Goal: Transaction & Acquisition: Purchase product/service

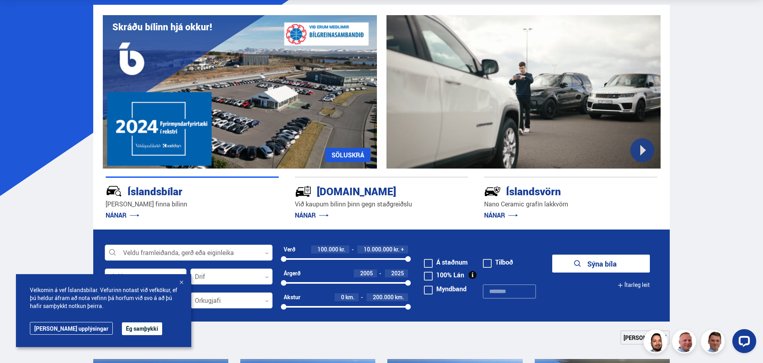
click at [183, 284] on div at bounding box center [181, 283] width 8 height 8
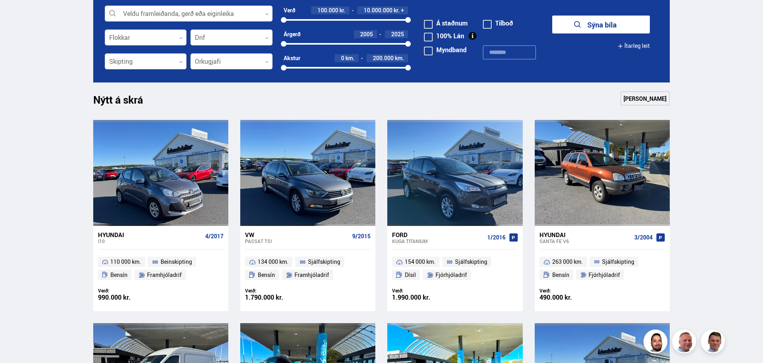
scroll to position [239, 0]
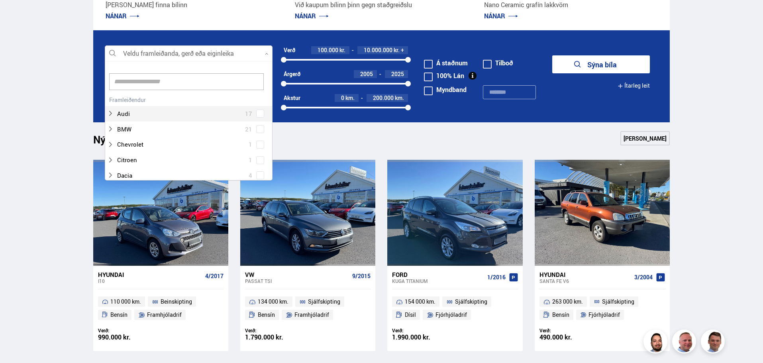
click at [217, 51] on div at bounding box center [189, 54] width 168 height 16
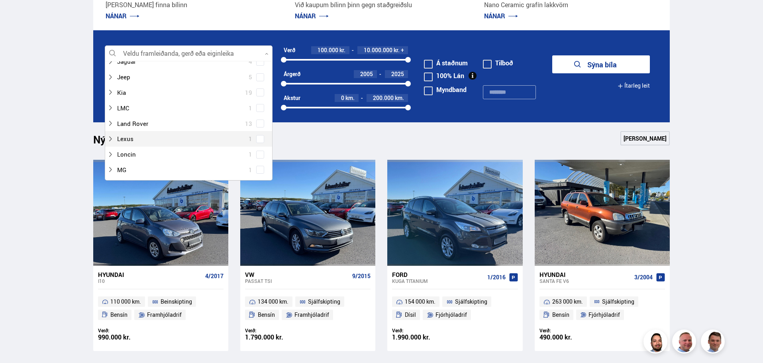
scroll to position [199, 0]
click at [111, 130] on icon at bounding box center [110, 130] width 6 height 6
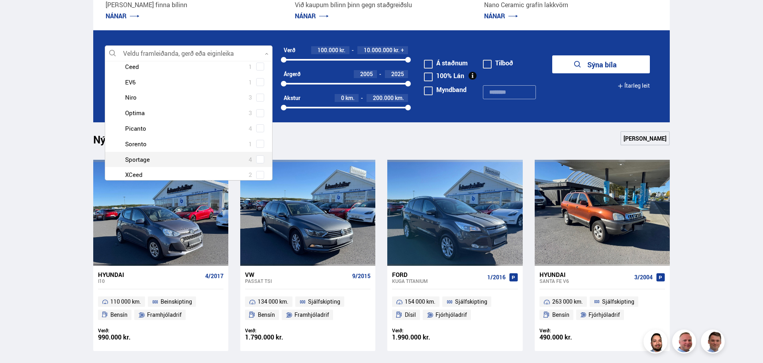
click at [145, 159] on div at bounding box center [196, 160] width 147 height 12
click at [260, 161] on span at bounding box center [260, 159] width 8 height 8
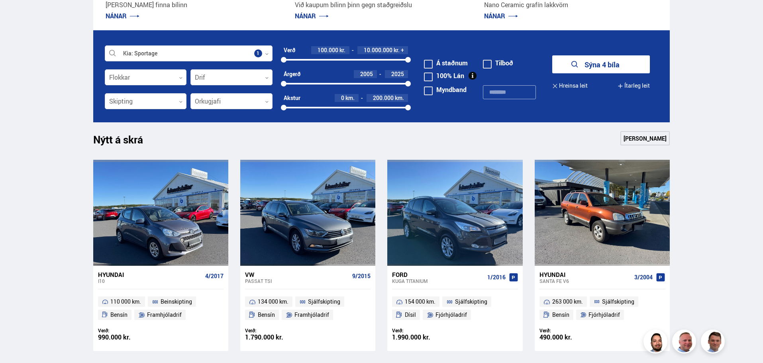
click at [581, 69] on button "Sýna 4 bíla" at bounding box center [601, 64] width 98 height 18
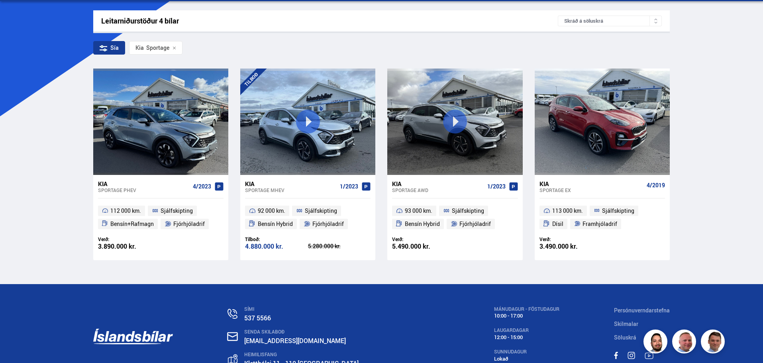
scroll to position [159, 0]
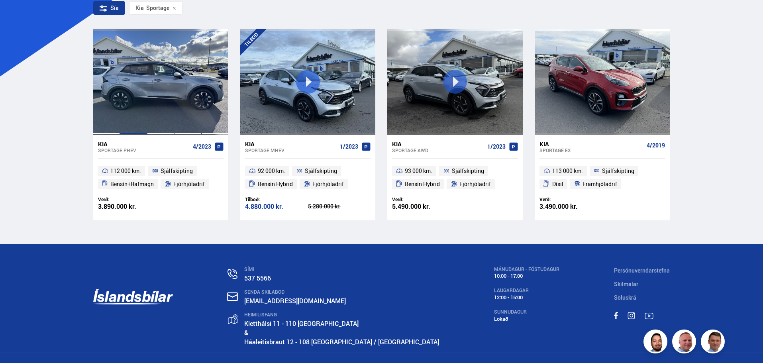
click at [125, 102] on div at bounding box center [133, 82] width 27 height 106
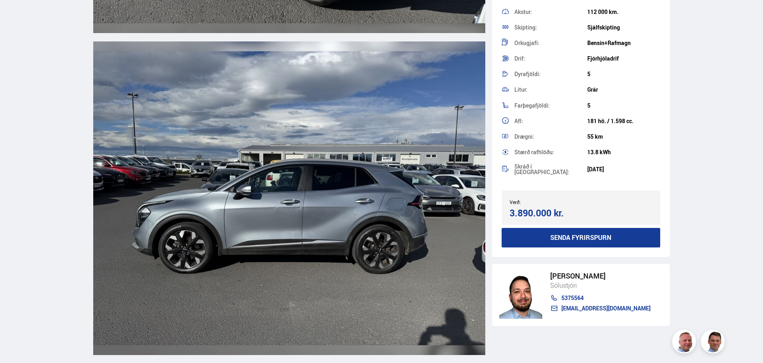
scroll to position [2470, 0]
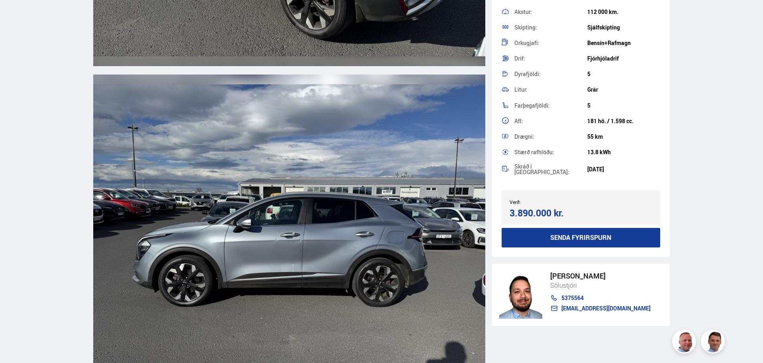
click at [296, 252] on img at bounding box center [289, 232] width 392 height 314
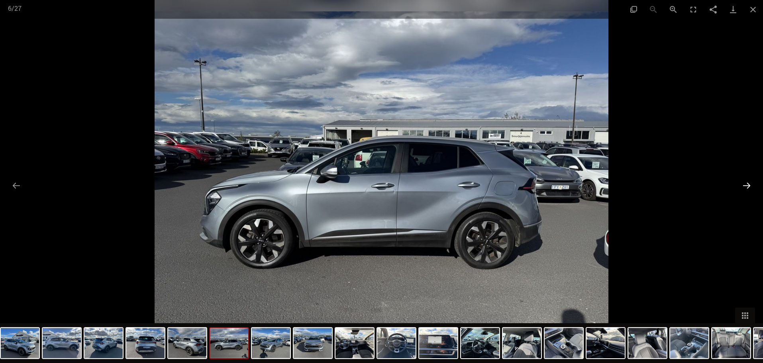
click at [750, 186] on button "Next slide" at bounding box center [746, 186] width 17 height 16
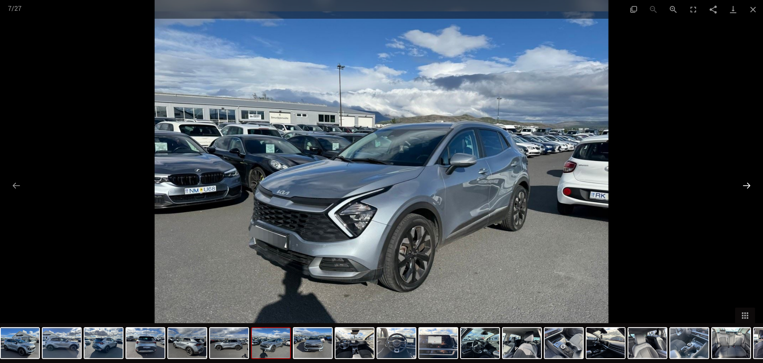
click at [747, 186] on button "Next slide" at bounding box center [746, 186] width 17 height 16
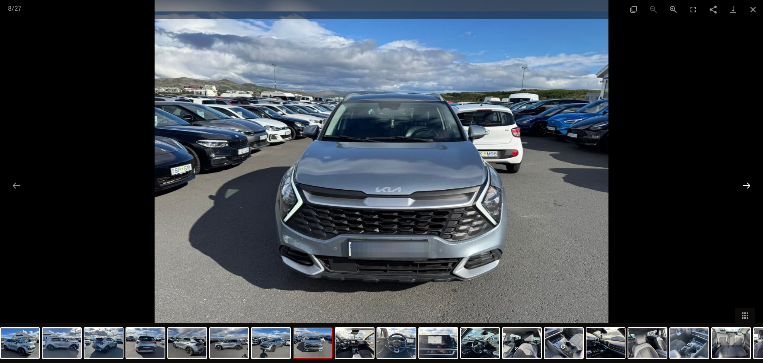
click at [747, 186] on button "Next slide" at bounding box center [746, 186] width 17 height 16
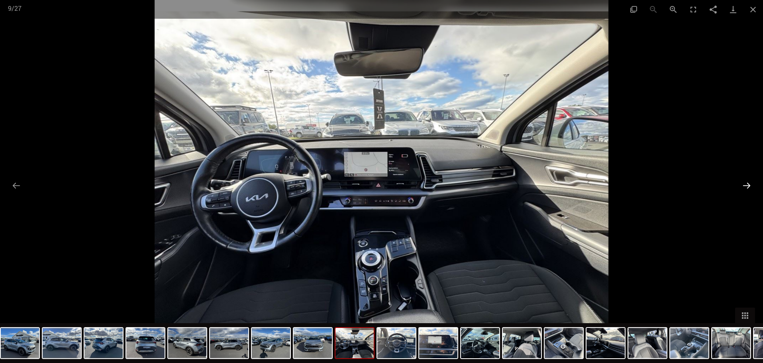
click at [747, 186] on button "Next slide" at bounding box center [746, 186] width 17 height 16
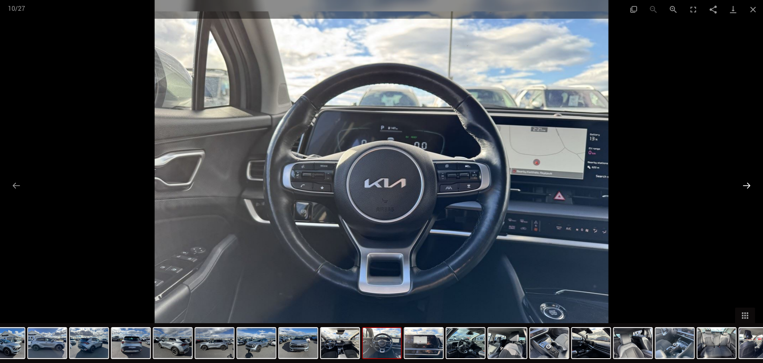
click at [747, 186] on button "Next slide" at bounding box center [746, 186] width 17 height 16
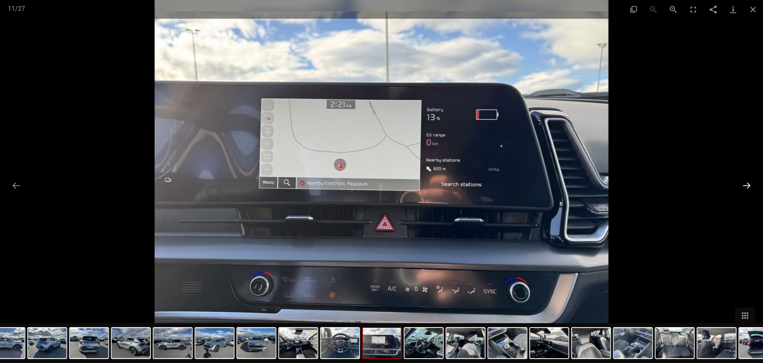
click at [747, 186] on button "Next slide" at bounding box center [746, 186] width 17 height 16
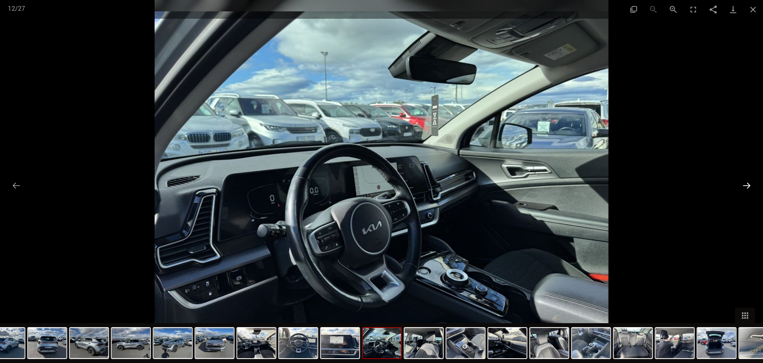
click at [747, 186] on button "Next slide" at bounding box center [746, 186] width 17 height 16
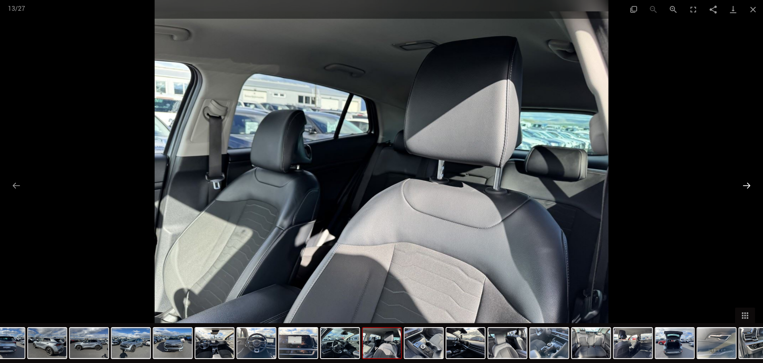
click at [747, 186] on button "Next slide" at bounding box center [746, 186] width 17 height 16
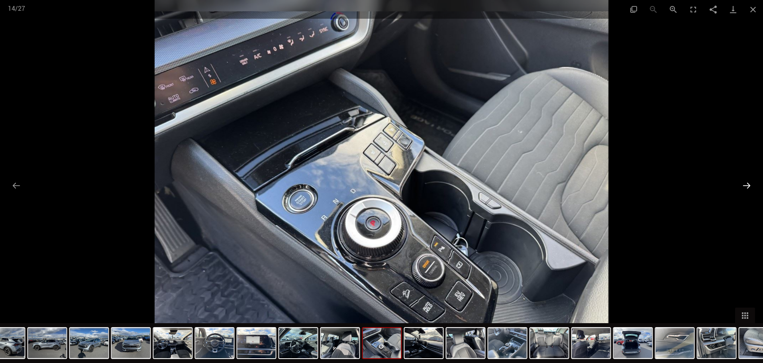
click at [747, 186] on button "Next slide" at bounding box center [746, 186] width 17 height 16
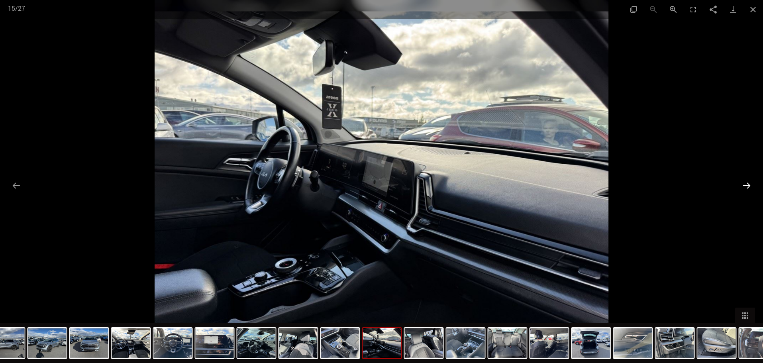
click at [747, 186] on button "Next slide" at bounding box center [746, 186] width 17 height 16
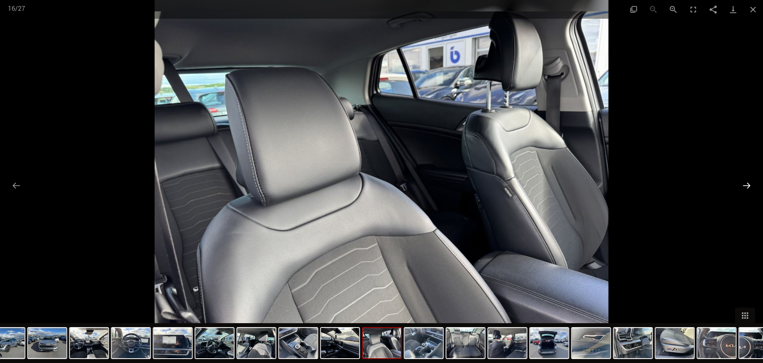
click at [747, 186] on button "Next slide" at bounding box center [746, 186] width 17 height 16
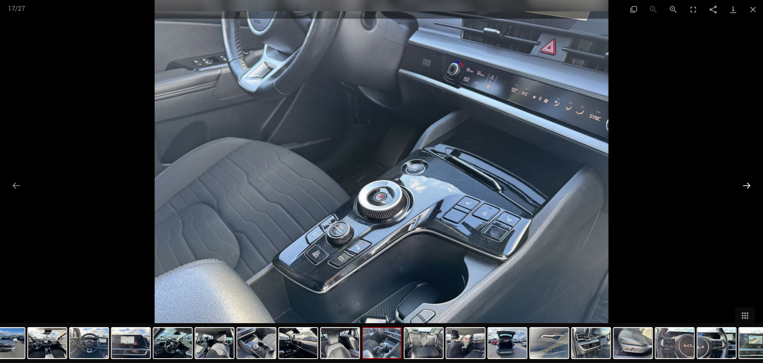
click at [747, 186] on button "Next slide" at bounding box center [746, 186] width 17 height 16
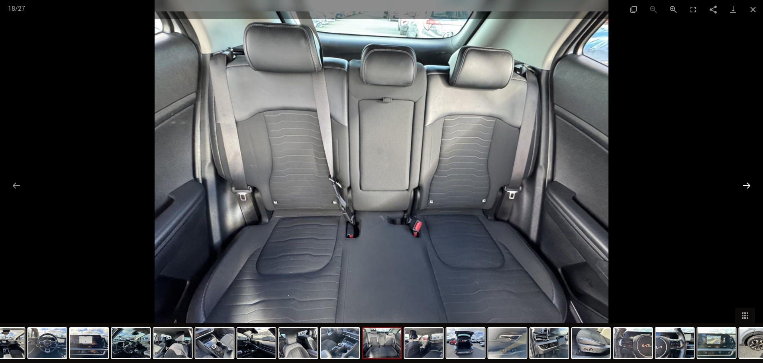
click at [747, 186] on button "Next slide" at bounding box center [746, 186] width 17 height 16
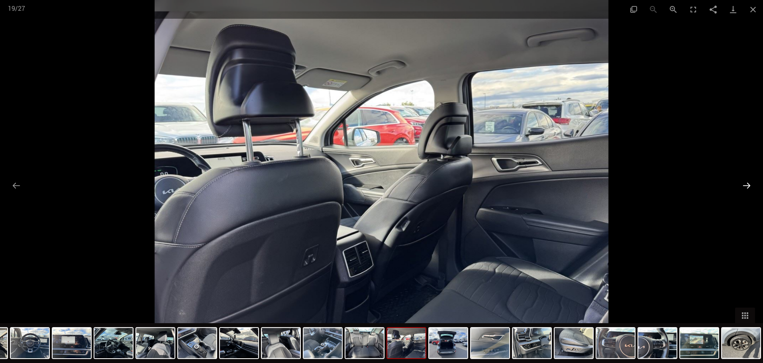
click at [747, 186] on button "Next slide" at bounding box center [746, 186] width 17 height 16
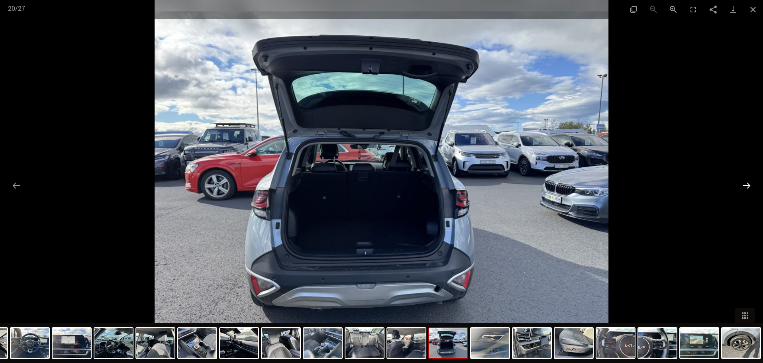
click at [747, 186] on button "Next slide" at bounding box center [746, 186] width 17 height 16
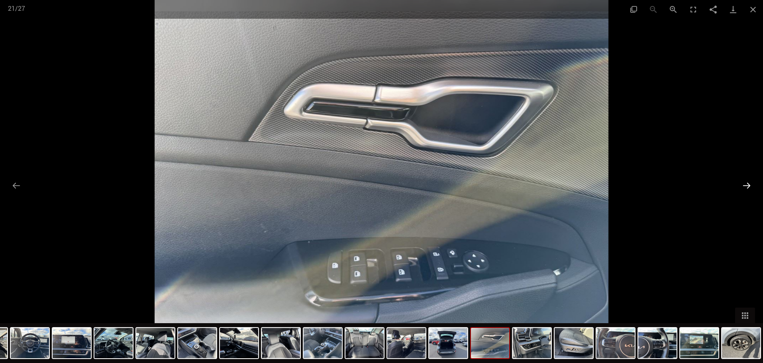
click at [747, 186] on button "Next slide" at bounding box center [746, 186] width 17 height 16
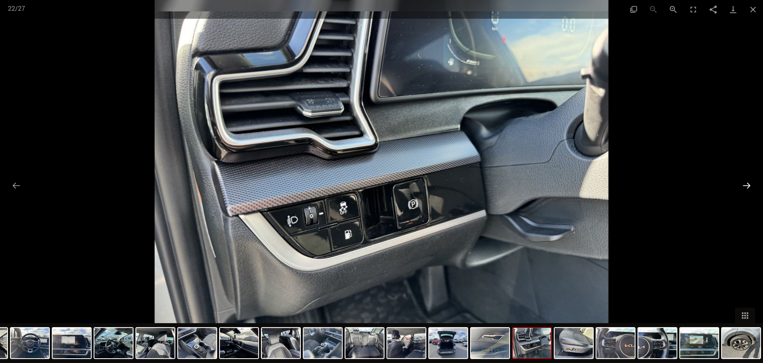
click at [747, 186] on button "Next slide" at bounding box center [746, 186] width 17 height 16
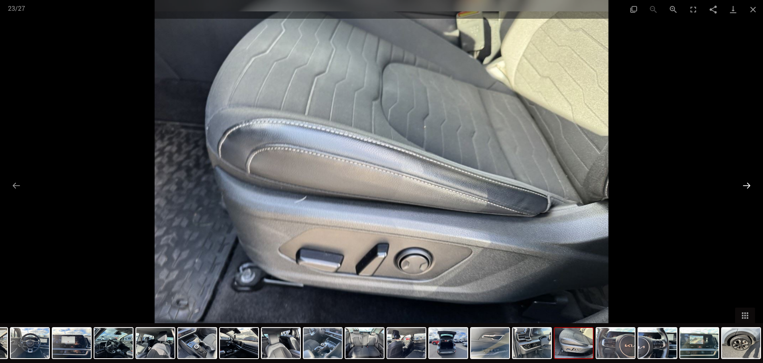
click at [747, 186] on button "Next slide" at bounding box center [746, 186] width 17 height 16
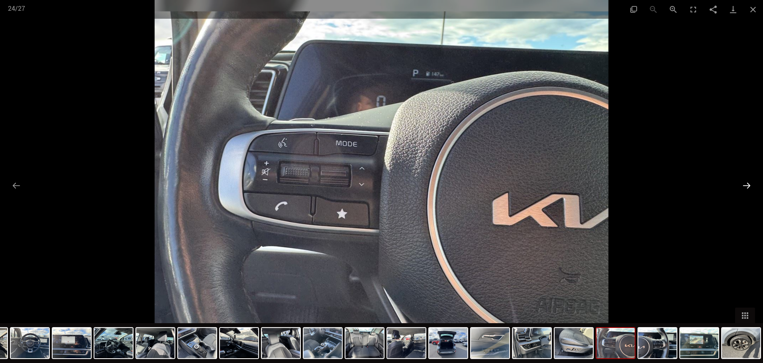
click at [747, 186] on button "Next slide" at bounding box center [746, 186] width 17 height 16
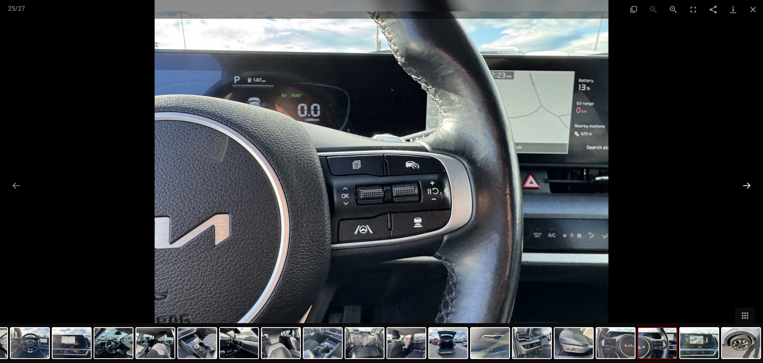
click at [747, 186] on button "Next slide" at bounding box center [746, 186] width 17 height 16
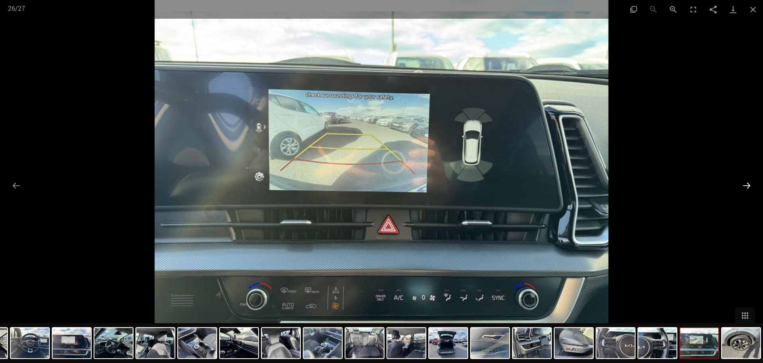
click at [747, 186] on button "Next slide" at bounding box center [746, 186] width 17 height 16
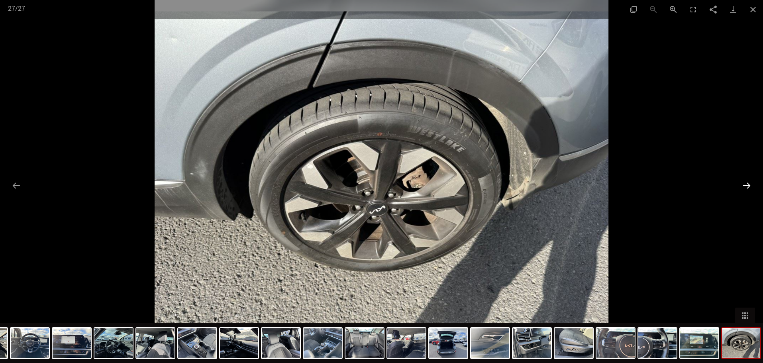
click at [747, 186] on button "Next slide" at bounding box center [746, 186] width 17 height 16
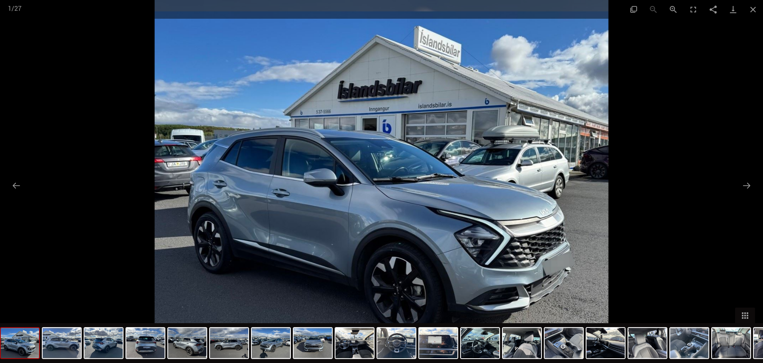
click at [733, 185] on div at bounding box center [381, 181] width 763 height 363
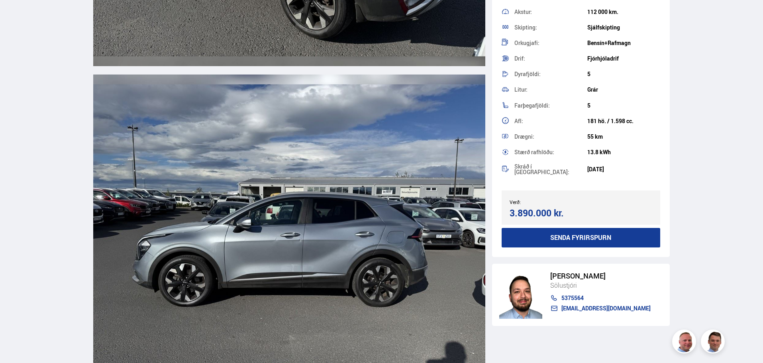
click at [364, 214] on img at bounding box center [289, 232] width 392 height 314
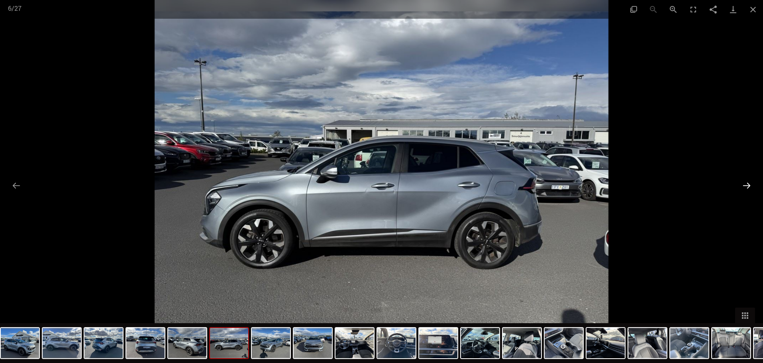
click at [747, 188] on button "Next slide" at bounding box center [746, 186] width 17 height 16
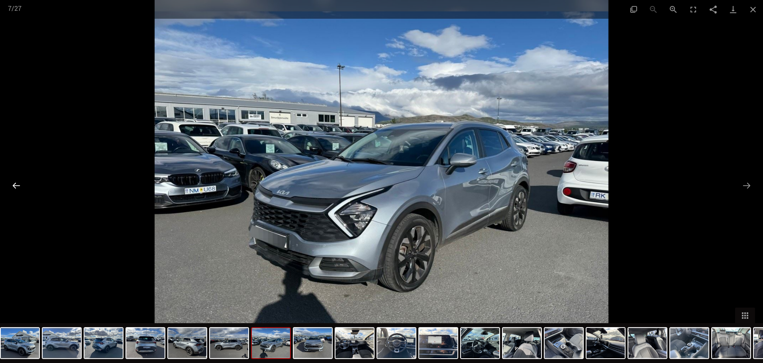
click at [16, 192] on button "Previous slide" at bounding box center [16, 186] width 17 height 16
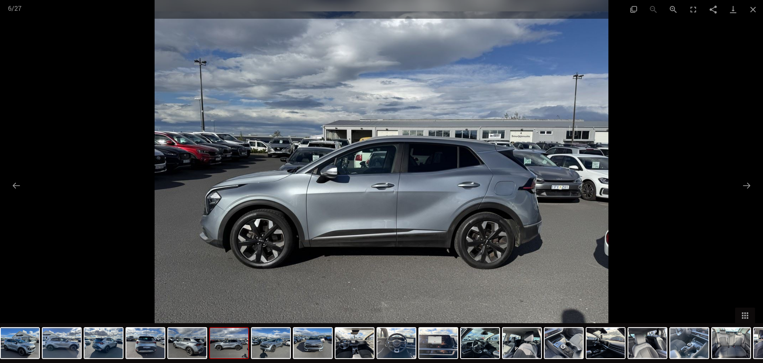
scroll to position [2271, 0]
